Goal: Check status

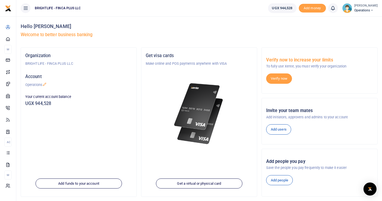
click at [218, 59] on div "Get visa cards Make online and POS payments anywhere with VISA" at bounding box center [198, 103] width 111 height 103
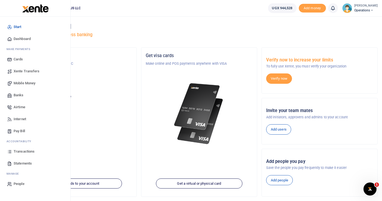
drag, startPoint x: 25, startPoint y: 150, endPoint x: 17, endPoint y: 151, distance: 7.4
click at [17, 151] on span "Transactions" at bounding box center [24, 151] width 21 height 5
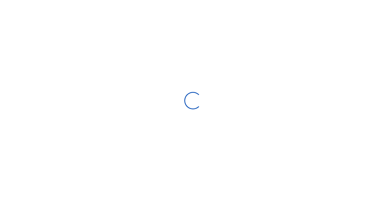
select select
type input "[DATE] - [DATE]"
